Goal: Task Accomplishment & Management: Complete application form

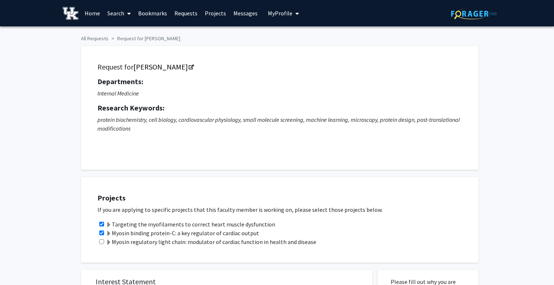
scroll to position [185, 0]
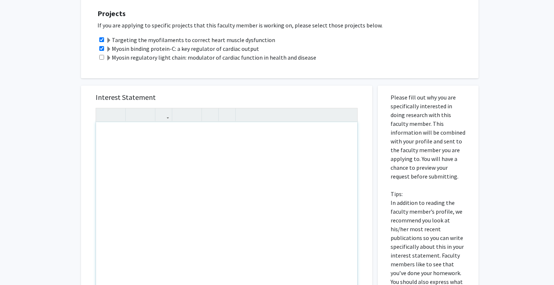
click at [110, 137] on div "Note to users with screen readers: Please press Alt+0 or Option+0 to deactivate…" at bounding box center [226, 206] width 261 height 168
paste div "Note to users with screen readers: Please press Alt+0 or Option+0 to deactivate…"
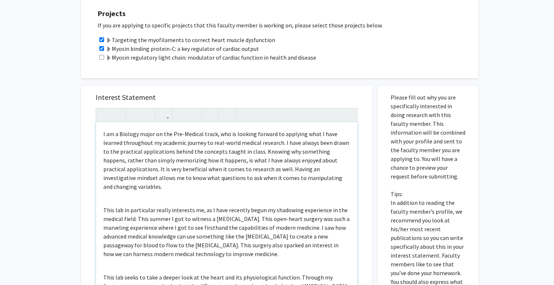
type textarea "<p>I am a Biology major on the Pre-Medical track, who is looking forward to app…"
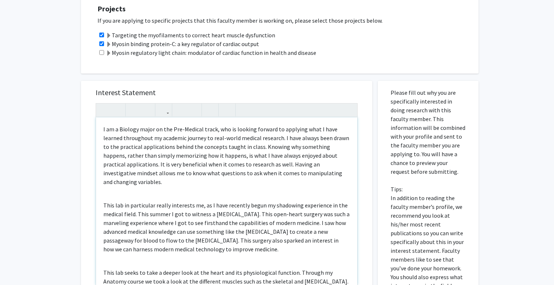
scroll to position [0, 0]
click at [344, 158] on p "I am a Biology major on the Pre-Medical track, who is looking forward to applyi…" at bounding box center [226, 156] width 247 height 62
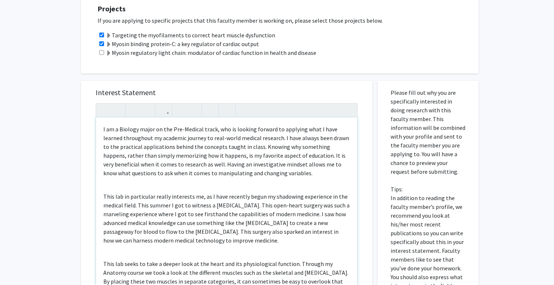
click at [259, 174] on p "I am a Biology major on the Pre-Medical track, who is looking forward to applyi…" at bounding box center [226, 151] width 247 height 53
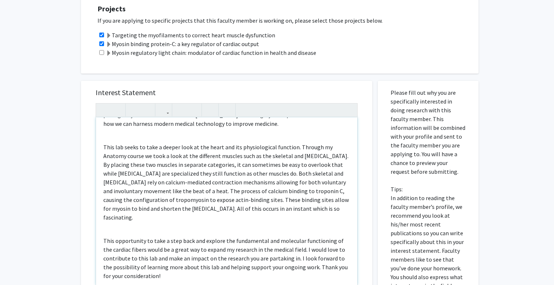
scroll to position [116, 0]
click at [168, 276] on div "I am a Biology major on the Pre-Medical track, who is looking forward to applyi…" at bounding box center [226, 202] width 261 height 168
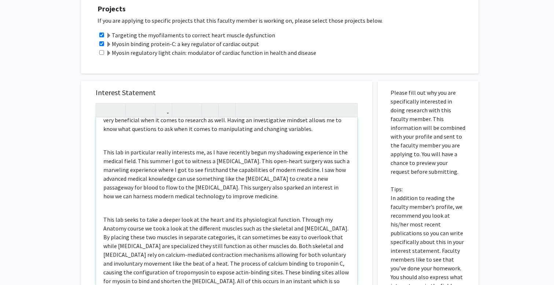
scroll to position [40, 0]
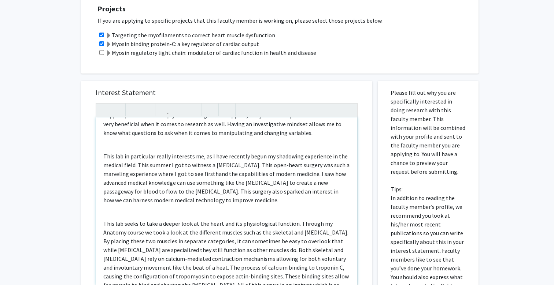
click at [174, 168] on p "This lab in particular really interests me, as I have recently begun my shadowi…" at bounding box center [226, 178] width 247 height 53
click at [203, 167] on p "This lab in particular really interests me, as I have recently begun my shadowi…" at bounding box center [226, 178] width 247 height 53
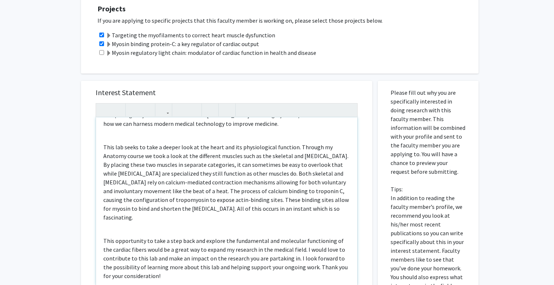
scroll to position [116, 0]
click at [197, 269] on p "This opportunity to take a step back and explore the fundamental and molecular …" at bounding box center [226, 259] width 247 height 44
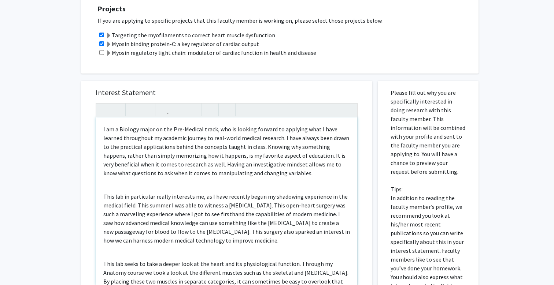
scroll to position [0, 0]
click at [116, 188] on div "I am a Biology major on the Pre-Medical track, who is looking forward to applyi…" at bounding box center [226, 202] width 261 height 168
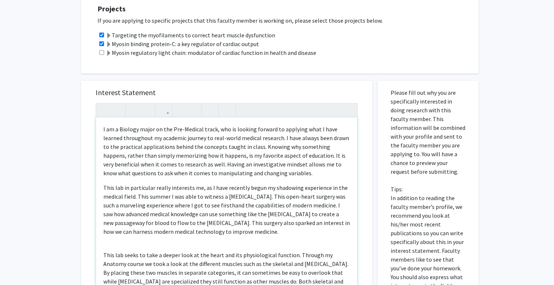
click at [105, 251] on div "I am a Biology major on the Pre-Medical track, who is looking forward to applyi…" at bounding box center [226, 202] width 261 height 168
click at [102, 130] on div "I am a Biology major on the Pre-Medical track, who is looking forward to applyi…" at bounding box center [226, 202] width 261 height 168
click at [256, 175] on p "I am a Biology major on the Pre-Medical track, who is looking forward to applyi…" at bounding box center [226, 151] width 247 height 53
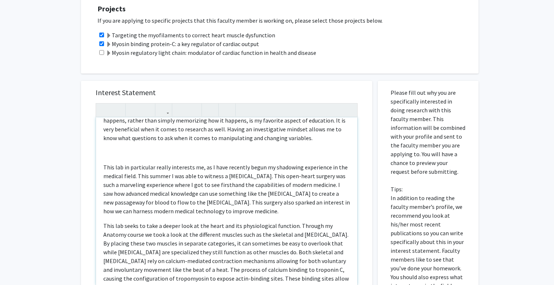
scroll to position [64, 0]
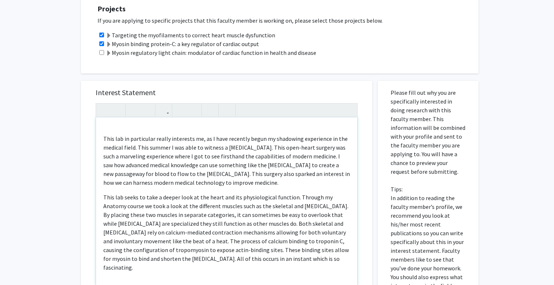
click at [285, 183] on p "This lab in particular really interests me, as I have recently begun my shadowi…" at bounding box center [226, 160] width 247 height 53
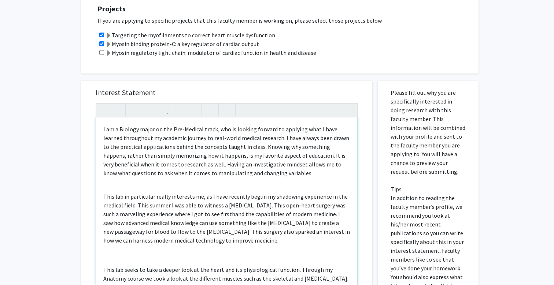
scroll to position [0, 0]
click at [112, 188] on div "I am a Biology major on the Pre-Medical track, who is looking forward to applyi…" at bounding box center [226, 202] width 261 height 168
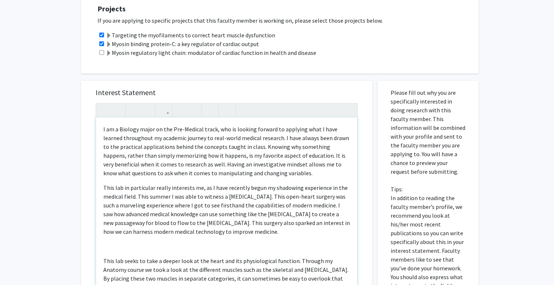
click at [110, 255] on div "I am a Biology major on the Pre-Medical track, who is looking forward to applyi…" at bounding box center [226, 202] width 261 height 168
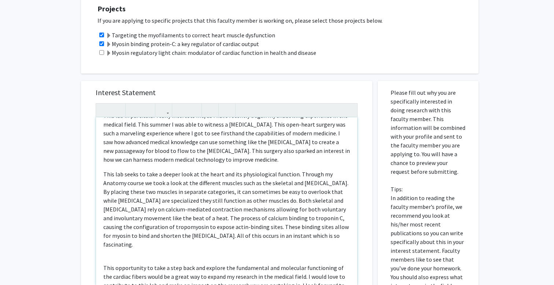
scroll to position [93, 0]
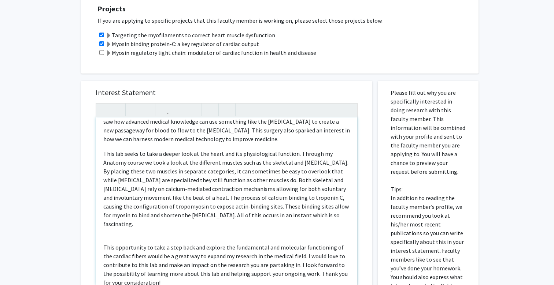
click at [103, 240] on div "I am a Biology major on the Pre-Medical track, who is looking forward to applyi…" at bounding box center [226, 202] width 261 height 168
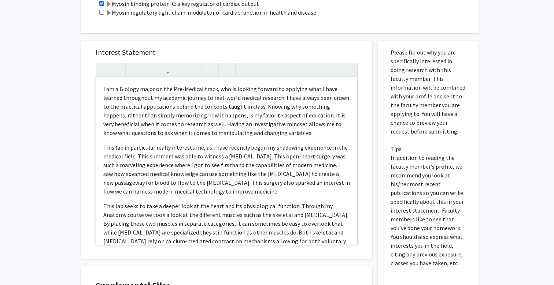
scroll to position [0, 0]
click at [260, 134] on p "I am a Biology major on the Pre-Medical track, who is looking forward to applyi…" at bounding box center [226, 111] width 247 height 53
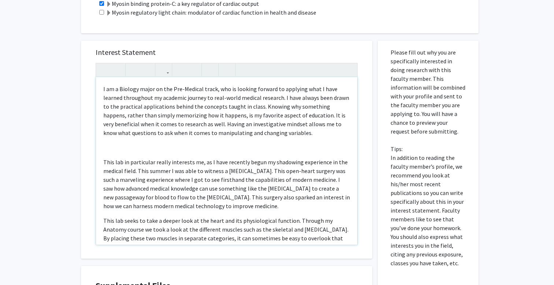
click at [277, 210] on p "This lab in particular really interests me, as I have recently begun my shadowi…" at bounding box center [226, 184] width 247 height 53
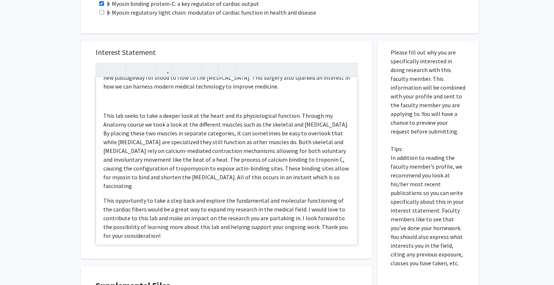
scroll to position [114, 0]
click at [319, 182] on p "This lab seeks to take a deeper look at the heart and its physiological functio…" at bounding box center [226, 151] width 247 height 79
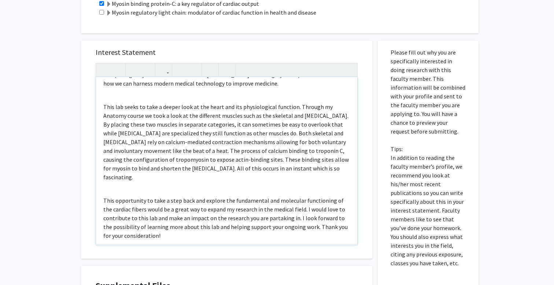
scroll to position [116, 0]
click at [512, 148] on div "All Requests Request for [PERSON_NAME] Request for [PERSON_NAME] Departments: I…" at bounding box center [277, 89] width 554 height 584
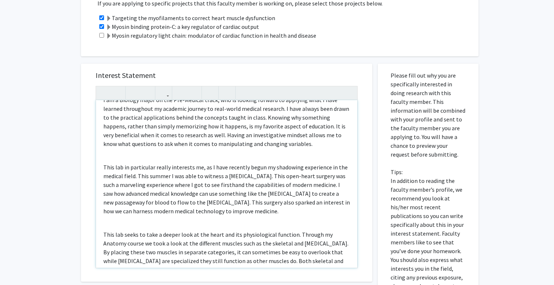
scroll to position [6, 0]
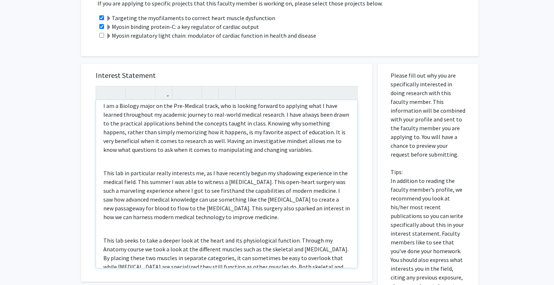
click at [244, 193] on p "This lab in particular really interests me, as I have recently begun my shadowi…" at bounding box center [226, 195] width 247 height 53
click at [263, 192] on p "This lab in particular really interests me, as I have recently begun my shadowi…" at bounding box center [226, 195] width 247 height 53
type textarea "<p>I am a Biology major on the Pre-Medical track, who is looking forward to app…"
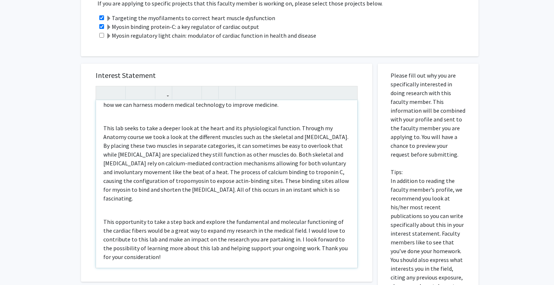
scroll to position [116, 0]
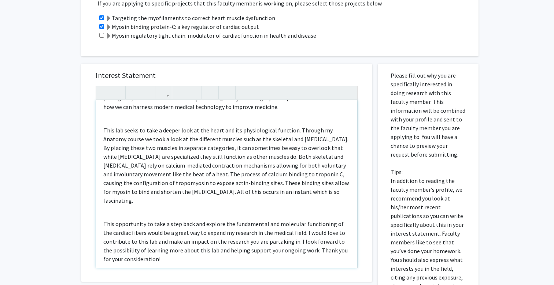
click at [195, 254] on p "This opportunity to take a step back and explore the fundamental and molecular …" at bounding box center [226, 242] width 247 height 44
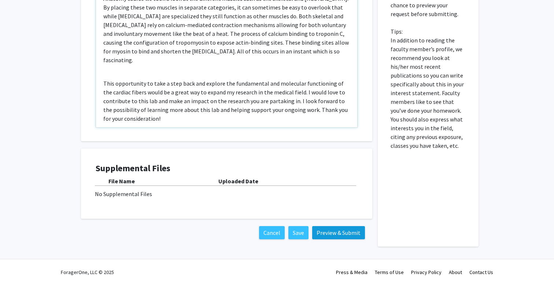
scroll to position [348, 0]
click at [345, 233] on button "Preview & Submit" at bounding box center [338, 232] width 53 height 13
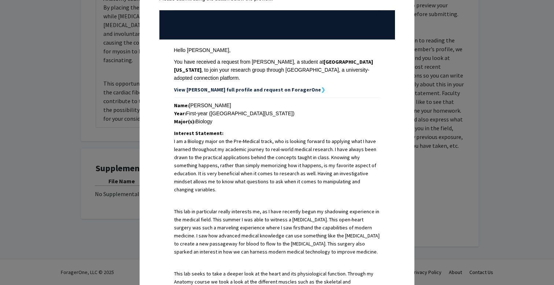
scroll to position [83, 0]
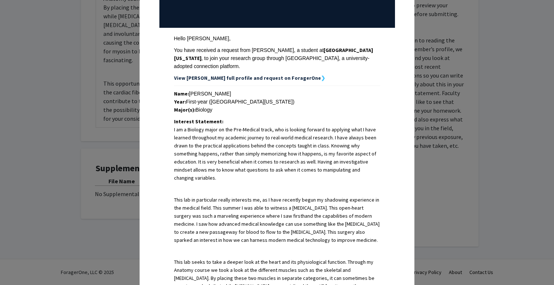
click at [203, 98] on div "Year: First-year ([GEOGRAPHIC_DATA][US_STATE])" at bounding box center [277, 102] width 206 height 8
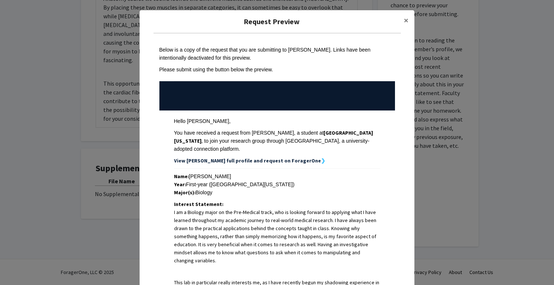
scroll to position [0, 0]
click at [193, 181] on div "Year: First-year ([GEOGRAPHIC_DATA][US_STATE])" at bounding box center [277, 185] width 206 height 8
click at [409, 18] on button "×" at bounding box center [406, 20] width 16 height 21
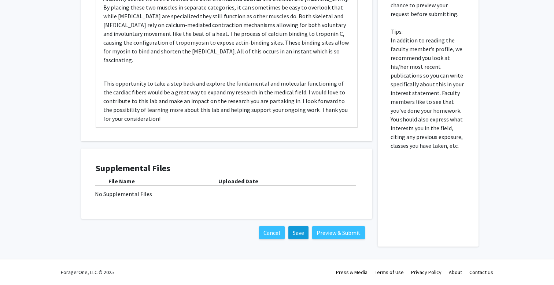
click at [300, 233] on button "Save" at bounding box center [298, 232] width 20 height 13
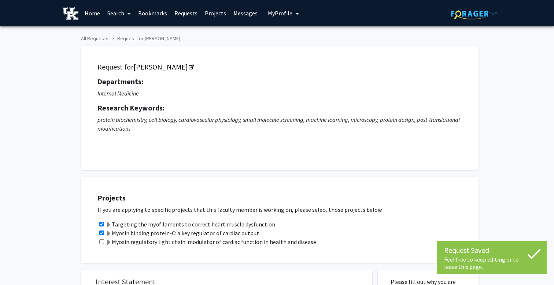
click at [274, 15] on span "My Profile" at bounding box center [280, 13] width 25 height 7
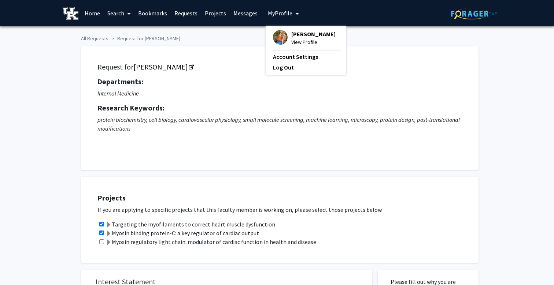
click at [296, 43] on span "View Profile" at bounding box center [313, 42] width 44 height 8
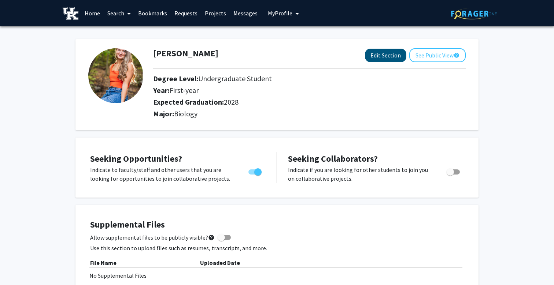
click at [376, 55] on button "Edit Section" at bounding box center [385, 56] width 41 height 14
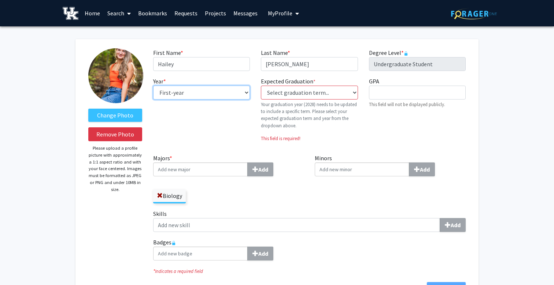
select select "sophomore"
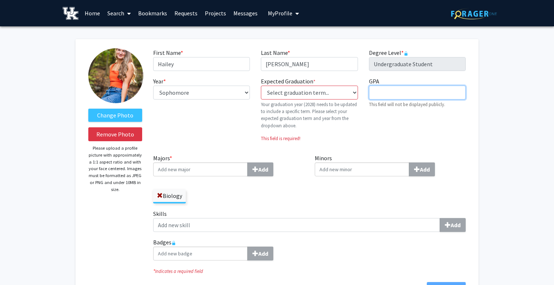
click at [395, 96] on input "GPA required" at bounding box center [417, 93] width 97 height 14
type input "$"
type input "4.0"
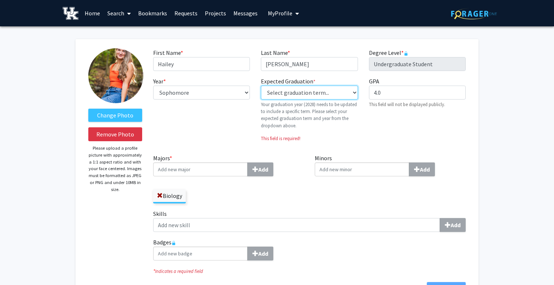
select select "42: spring_2028"
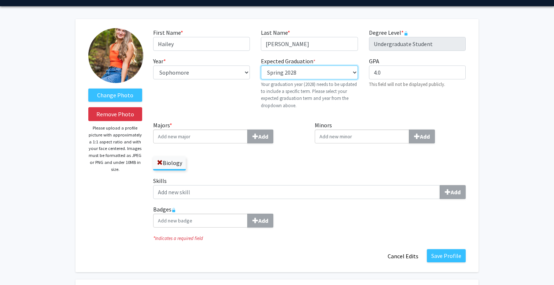
scroll to position [21, 0]
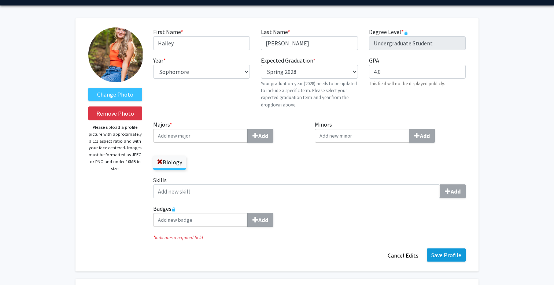
click at [447, 256] on button "Save Profile" at bounding box center [446, 255] width 39 height 13
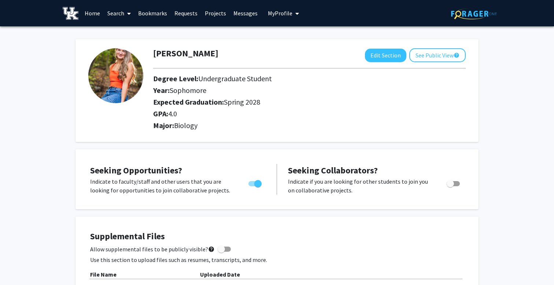
scroll to position [0, 0]
click at [155, 13] on link "Bookmarks" at bounding box center [152, 13] width 36 height 26
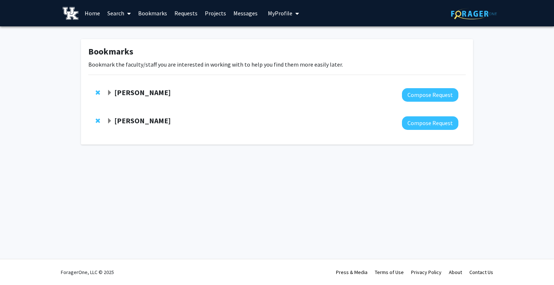
click at [171, 95] on strong "[PERSON_NAME]" at bounding box center [142, 92] width 56 height 9
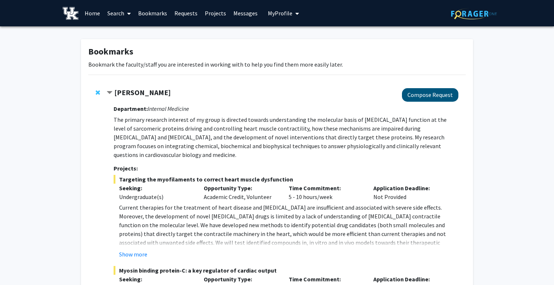
click at [432, 94] on button "Compose Request" at bounding box center [430, 95] width 56 height 14
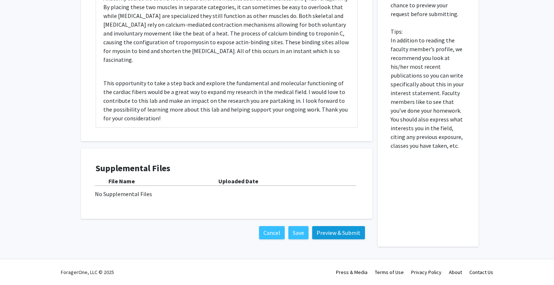
scroll to position [116, 0]
click at [334, 233] on button "Preview & Submit" at bounding box center [338, 232] width 53 height 13
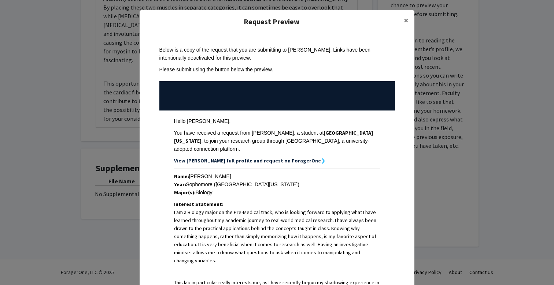
scroll to position [0, 0]
click at [407, 19] on span "×" at bounding box center [406, 20] width 5 height 11
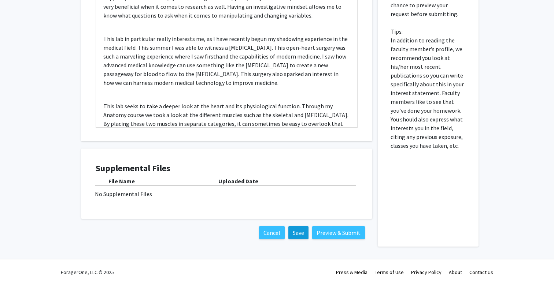
click at [298, 233] on button "Save" at bounding box center [298, 232] width 20 height 13
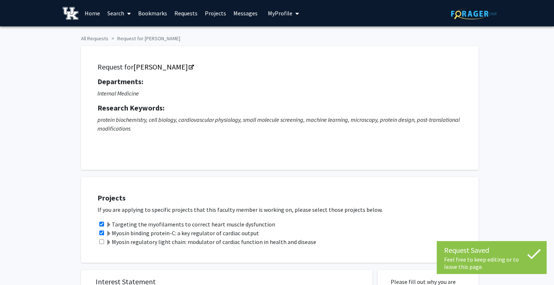
click at [277, 11] on span "My Profile" at bounding box center [280, 13] width 25 height 7
click at [296, 44] on span "View Profile" at bounding box center [313, 42] width 44 height 8
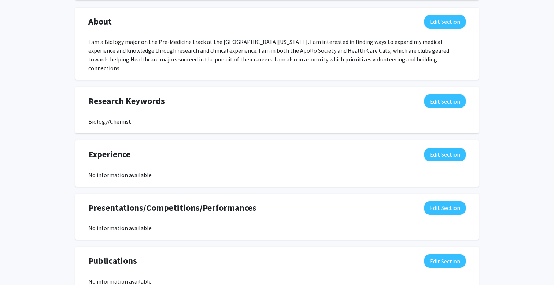
scroll to position [333, 0]
click at [447, 148] on button "Edit Section" at bounding box center [444, 155] width 41 height 14
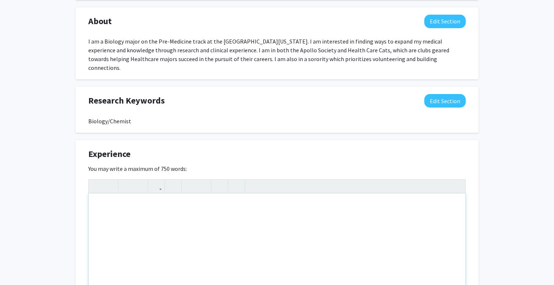
click at [117, 197] on div "Note to users with screen readers: Please deactivate our accessibility plugin f…" at bounding box center [277, 249] width 377 height 110
type textarea "I have completed&nbsp;"
click at [443, 23] on button "Edit Section" at bounding box center [444, 22] width 41 height 14
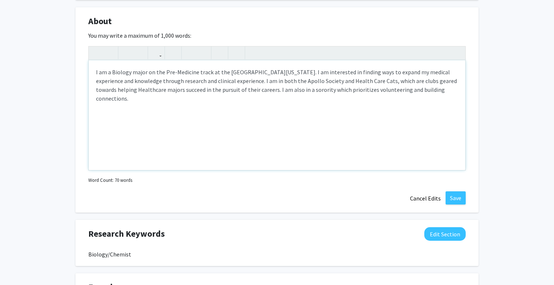
click at [289, 91] on div "I am a Biology major on the Pre-Medicine track at the [GEOGRAPHIC_DATA][US_STAT…" at bounding box center [277, 115] width 377 height 110
type textarea "I am a Biology major on the Pre-Medicine track at the [GEOGRAPHIC_DATA][US_STAT…"
click at [458, 198] on button "Save" at bounding box center [455, 198] width 20 height 13
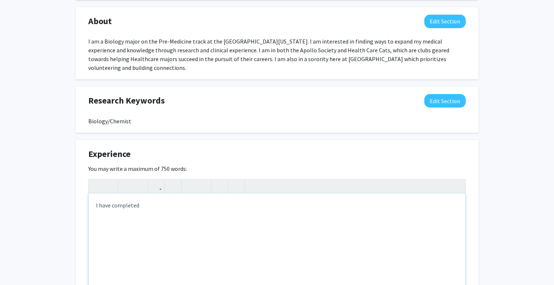
click at [150, 201] on div "I have completed" at bounding box center [277, 249] width 377 height 110
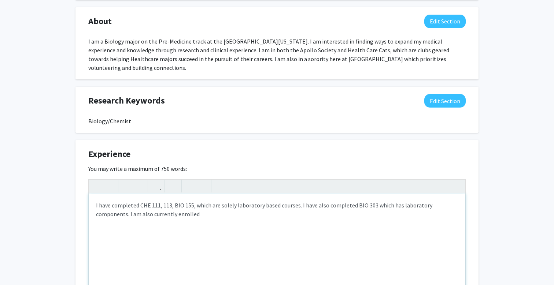
click at [127, 207] on div "I have completed CHE 111, 113, BIO 155, which are solely laboratory based cours…" at bounding box center [277, 249] width 377 height 110
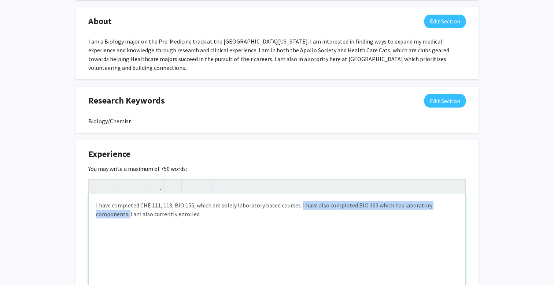
drag, startPoint x: 127, startPoint y: 207, endPoint x: 299, endPoint y: 199, distance: 171.6
click at [299, 199] on div "I have completed CHE 111, 113, BIO 155, which are solely laboratory based cours…" at bounding box center [277, 249] width 377 height 110
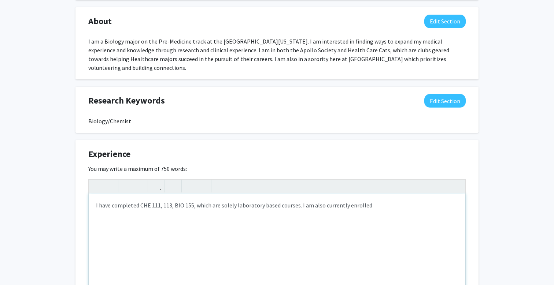
click at [379, 199] on div "I have completed CHE 111, 113, BIO 155, which are solely laboratory based cours…" at bounding box center [277, 249] width 377 height 110
click at [174, 209] on div "I have completed CHE 111, 113, BIO 155, which are solely laboratory based cours…" at bounding box center [277, 249] width 377 height 110
click at [298, 199] on div "I have completed CHE 111, 113, BIO 155, which are solely laboratory based cours…" at bounding box center [277, 249] width 377 height 110
click at [195, 206] on div "I have completed CHE 111, 113, BIO 155, which are solely laboratory based cours…" at bounding box center [277, 249] width 377 height 110
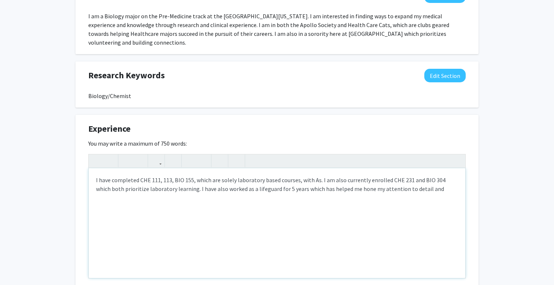
scroll to position [365, 0]
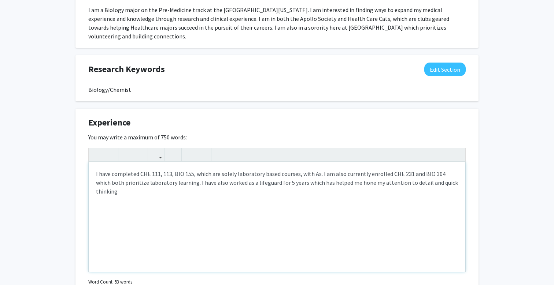
type textarea "I have completed CHE 111, 113, BIO 155, which are solely laboratory based cours…"
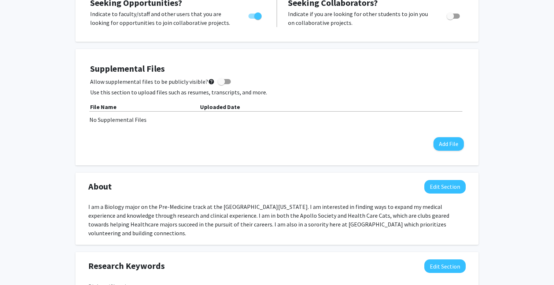
scroll to position [168, 0]
click at [447, 145] on button "Add File" at bounding box center [448, 144] width 30 height 14
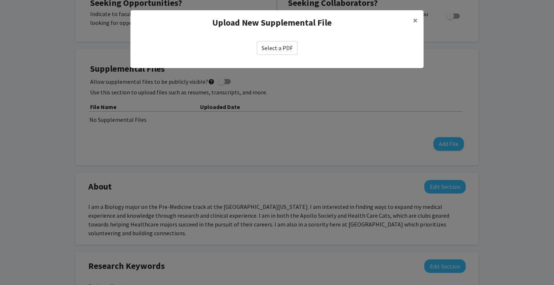
click at [277, 48] on label "Select a PDF" at bounding box center [277, 48] width 41 height 14
click at [0, 0] on input "Select a PDF" at bounding box center [0, 0] width 0 height 0
drag, startPoint x: 414, startPoint y: 284, endPoint x: 489, endPoint y: 75, distance: 222.0
click at [489, 75] on modal-container "Upload New Supplemental File × Select a PDF" at bounding box center [277, 142] width 554 height 285
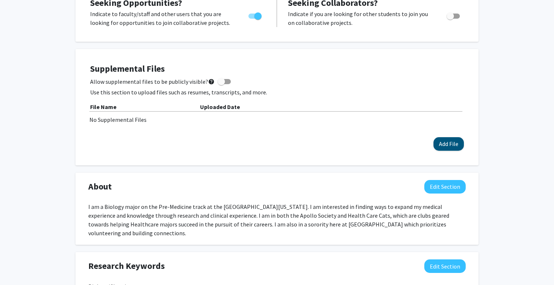
click at [451, 142] on button "Add File" at bounding box center [448, 144] width 30 height 14
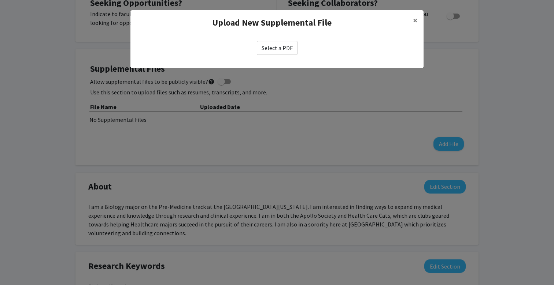
click at [281, 48] on label "Select a PDF" at bounding box center [277, 48] width 41 height 14
click at [0, 0] on input "Select a PDF" at bounding box center [0, 0] width 0 height 0
click at [416, 19] on span "×" at bounding box center [415, 20] width 5 height 11
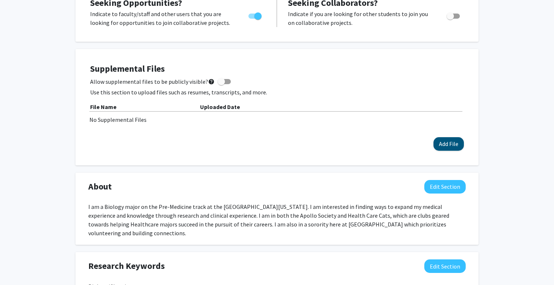
click at [452, 142] on button "Add File" at bounding box center [448, 144] width 30 height 14
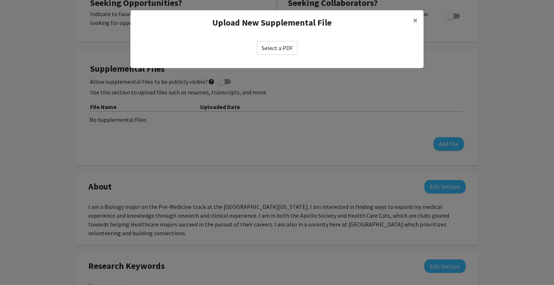
click at [283, 48] on label "Select a PDF" at bounding box center [277, 48] width 41 height 14
click at [0, 0] on input "Select a PDF" at bounding box center [0, 0] width 0 height 0
click at [279, 45] on label "Select a PDF" at bounding box center [277, 48] width 41 height 14
click at [0, 0] on input "Select a PDF" at bounding box center [0, 0] width 0 height 0
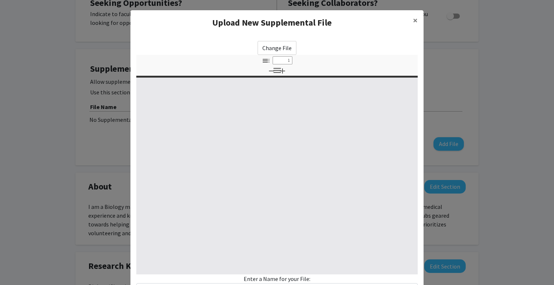
select select "custom"
type input "0"
select select "custom"
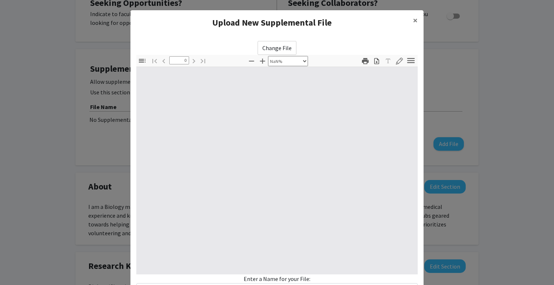
type input "1"
select select "auto"
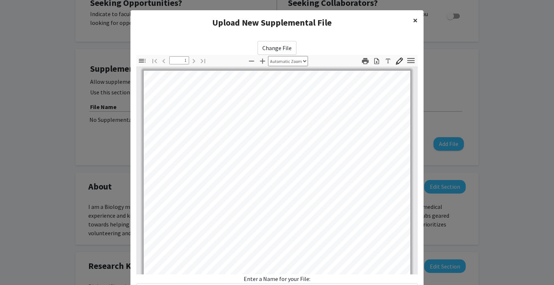
scroll to position [0, 0]
click at [417, 21] on span "×" at bounding box center [415, 20] width 5 height 11
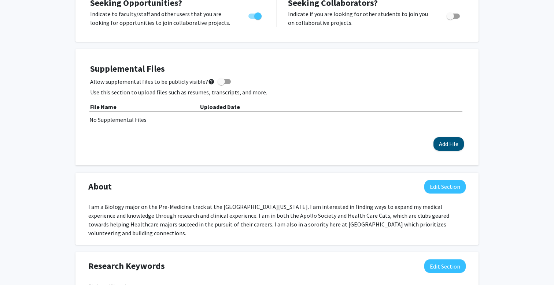
click at [448, 144] on button "Add File" at bounding box center [448, 144] width 30 height 14
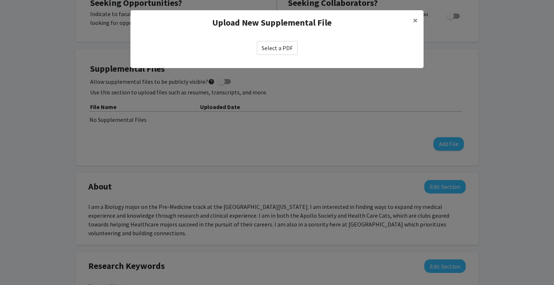
click at [279, 49] on label "Select a PDF" at bounding box center [277, 48] width 41 height 14
click at [0, 0] on input "Select a PDF" at bounding box center [0, 0] width 0 height 0
select select "custom"
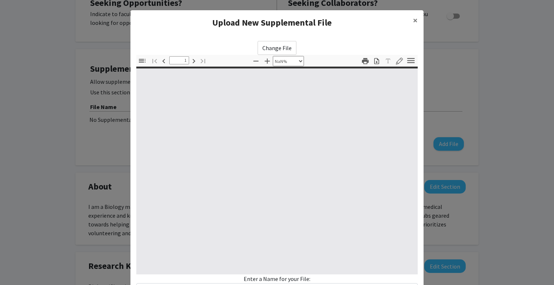
type input "0"
select select "custom"
type input "1"
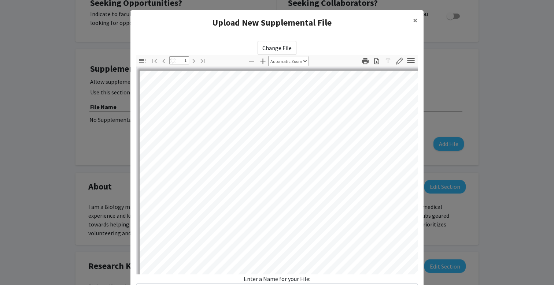
select select "auto"
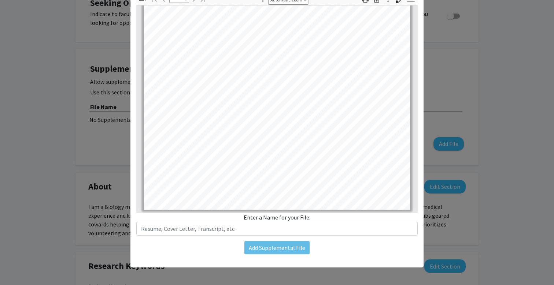
scroll to position [62, 0]
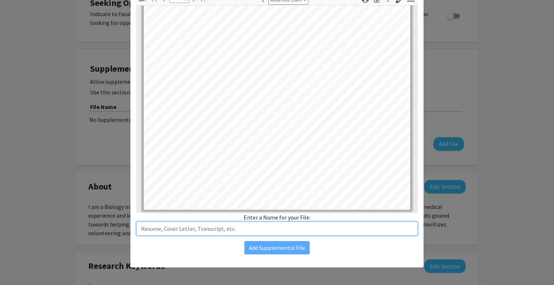
click at [219, 227] on input "text" at bounding box center [276, 229] width 281 height 14
type input "Resume"
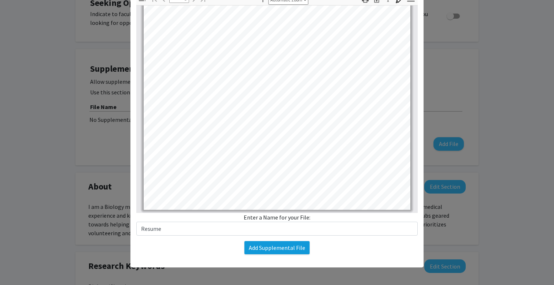
click at [285, 245] on button "Add Supplemental File" at bounding box center [276, 247] width 65 height 13
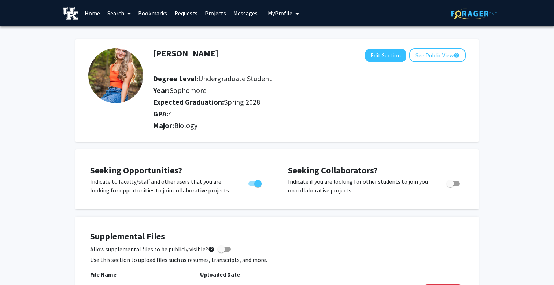
scroll to position [0, 0]
click at [155, 13] on link "Bookmarks" at bounding box center [152, 13] width 36 height 26
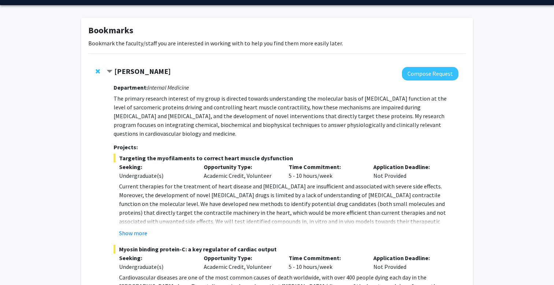
scroll to position [10, 0]
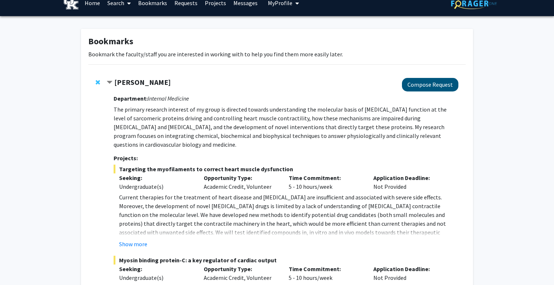
click at [438, 83] on button "Compose Request" at bounding box center [430, 85] width 56 height 14
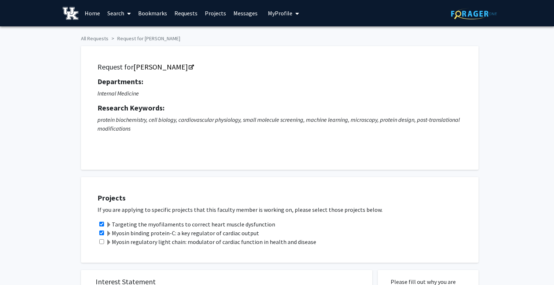
checkbox input "true"
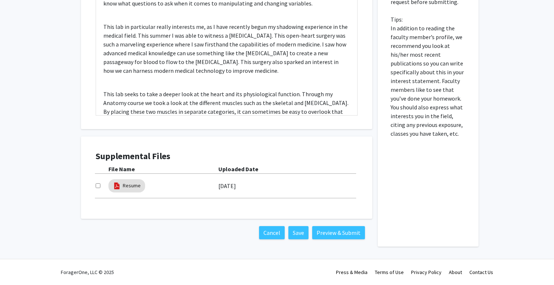
scroll to position [360, 0]
click at [343, 234] on button "Preview & Submit" at bounding box center [338, 232] width 53 height 13
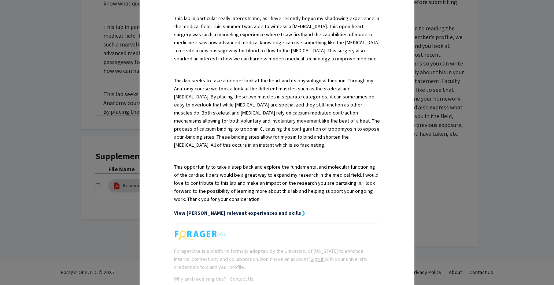
scroll to position [265, 0]
click at [266, 209] on strong "View [PERSON_NAME] relevant experiences and skills" at bounding box center [237, 212] width 127 height 7
click at [269, 209] on strong "View [PERSON_NAME] relevant experiences and skills" at bounding box center [237, 212] width 127 height 7
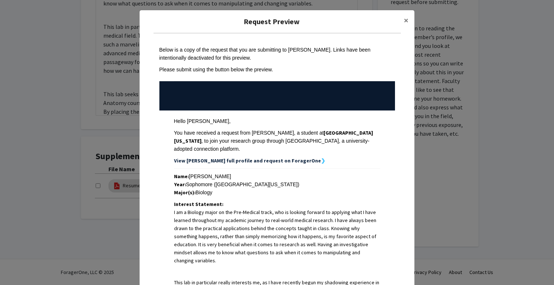
scroll to position [0, 0]
click at [255, 158] on strong "View [PERSON_NAME] full profile and request on ForagerOne" at bounding box center [247, 161] width 147 height 7
click at [406, 21] on span "×" at bounding box center [406, 20] width 5 height 11
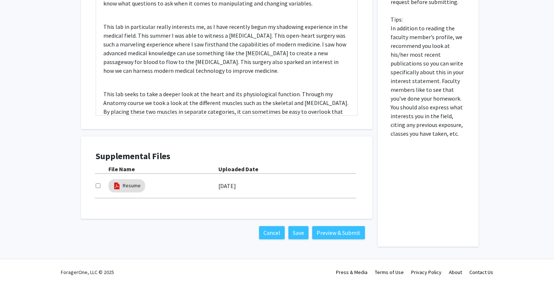
click at [96, 188] on input "checkbox" at bounding box center [98, 186] width 5 height 5
checkbox input "true"
click at [349, 231] on button "Preview & Submit" at bounding box center [338, 232] width 53 height 13
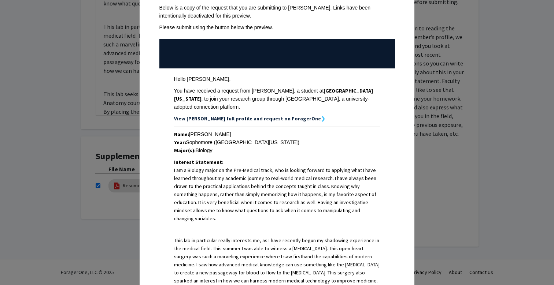
scroll to position [40, 0]
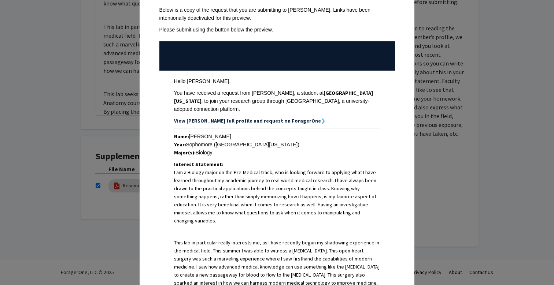
click at [277, 118] on strong "View [PERSON_NAME] full profile and request on ForagerOne" at bounding box center [247, 121] width 147 height 7
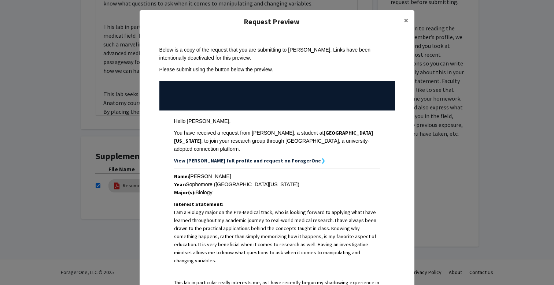
scroll to position [0, 0]
click at [406, 19] on span "×" at bounding box center [406, 20] width 5 height 11
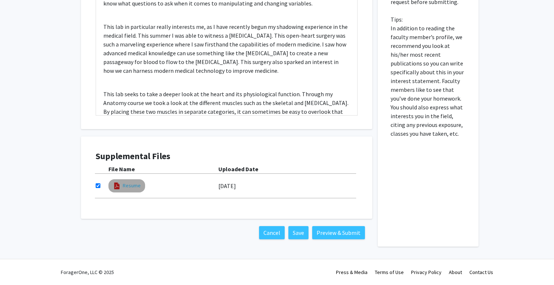
click at [132, 185] on link "Resume" at bounding box center [132, 186] width 18 height 8
select select "custom"
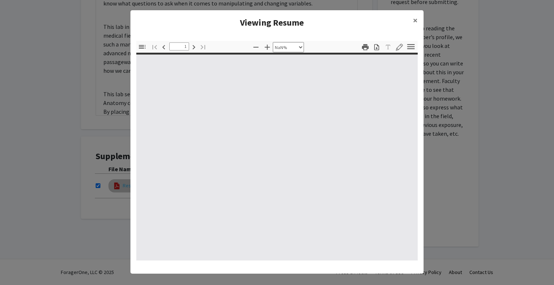
type input "0"
select select "custom"
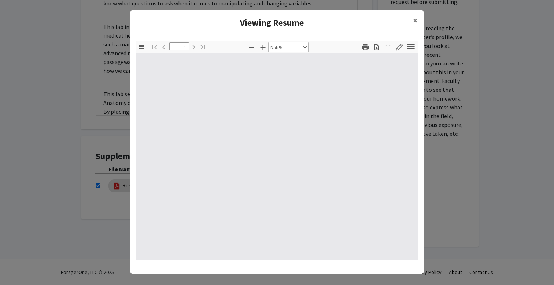
type input "1"
select select "auto"
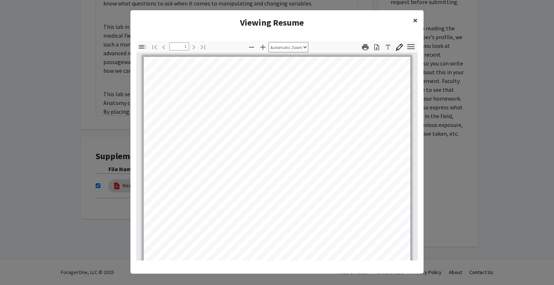
click at [418, 22] on button "×" at bounding box center [415, 20] width 16 height 21
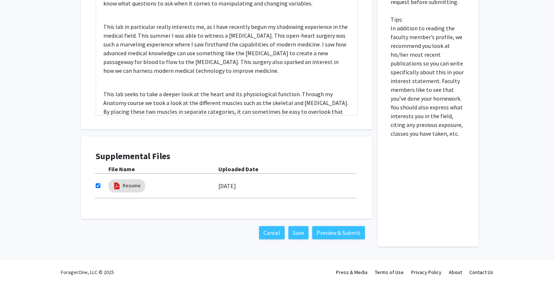
scroll to position [360, 0]
click at [341, 233] on button "Preview & Submit" at bounding box center [338, 232] width 53 height 13
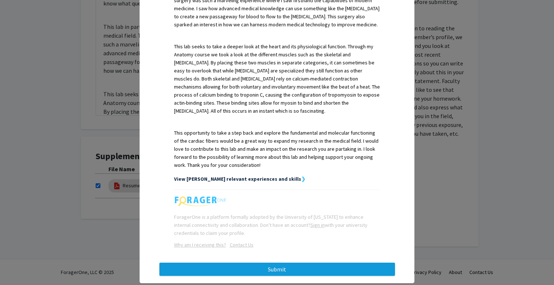
scroll to position [298, 0]
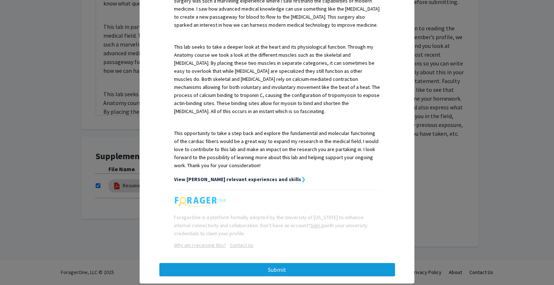
click at [275, 263] on button "Submit" at bounding box center [277, 269] width 236 height 13
